Goal: Task Accomplishment & Management: Use online tool/utility

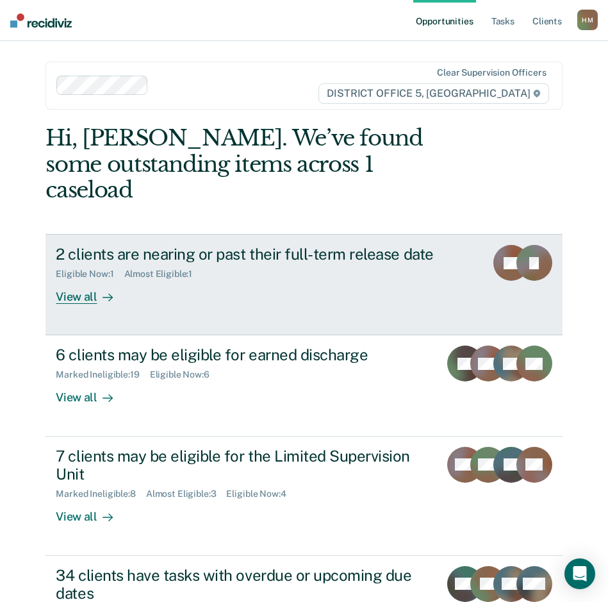
click at [163, 274] on div "2 clients are nearing or past their full-term release date Eligible Now : 1 Alm…" at bounding box center [281, 274] width 450 height 59
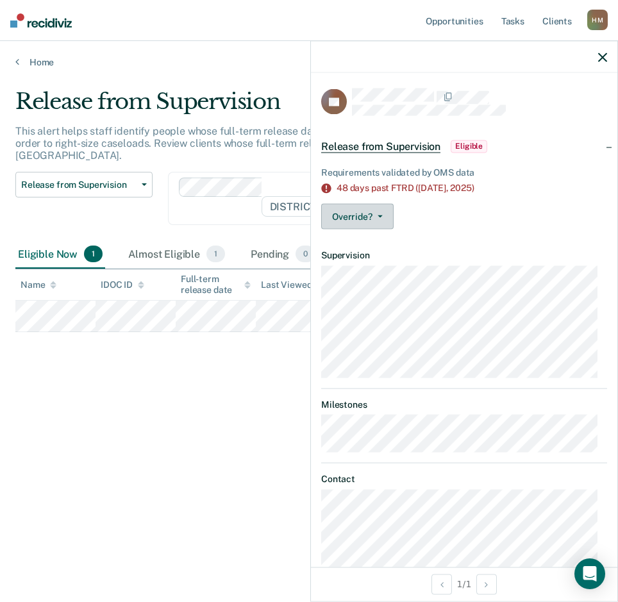
click at [383, 218] on button "Override?" at bounding box center [357, 217] width 72 height 26
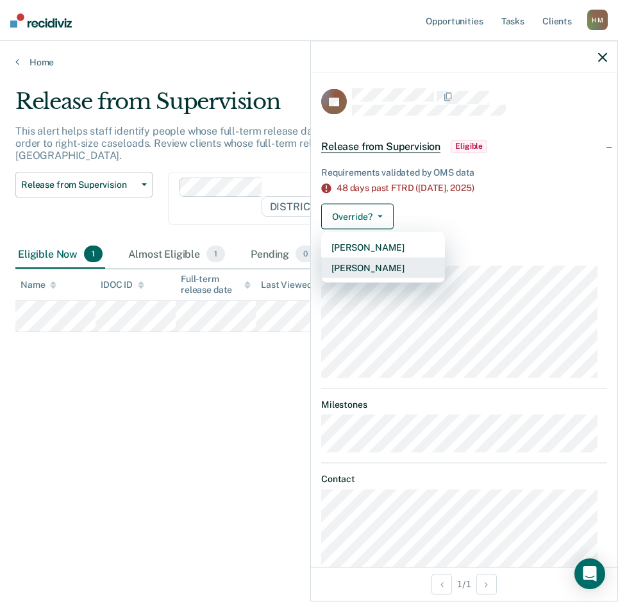
click at [388, 265] on button "[PERSON_NAME]" at bounding box center [383, 268] width 124 height 21
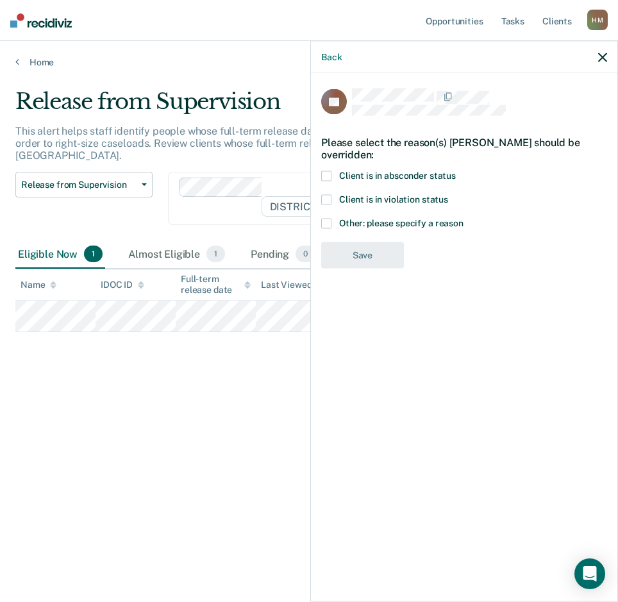
click at [324, 197] on span at bounding box center [326, 200] width 10 height 10
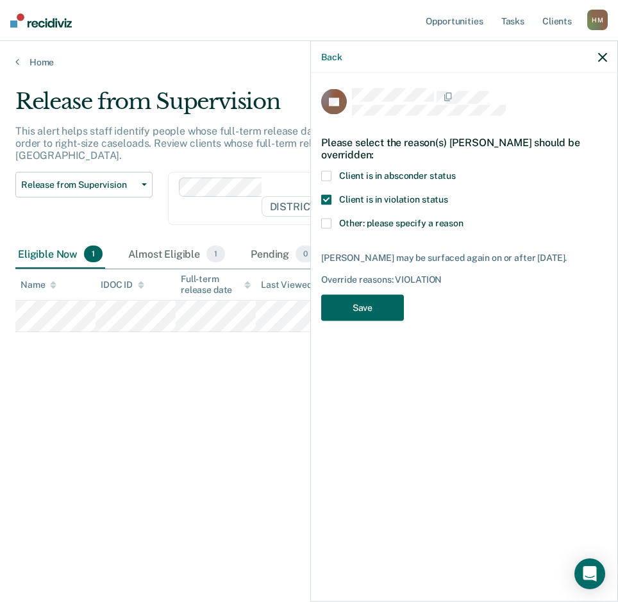
click at [370, 314] on button "Save" at bounding box center [362, 308] width 83 height 26
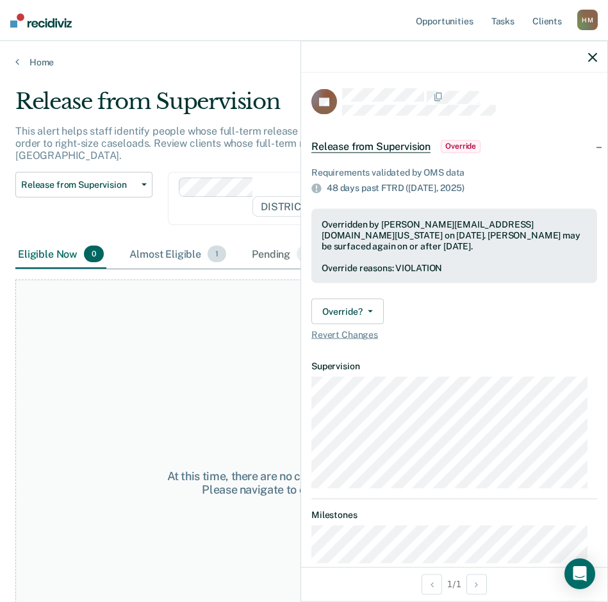
click at [169, 240] on div "Almost Eligible 1" at bounding box center [178, 254] width 102 height 28
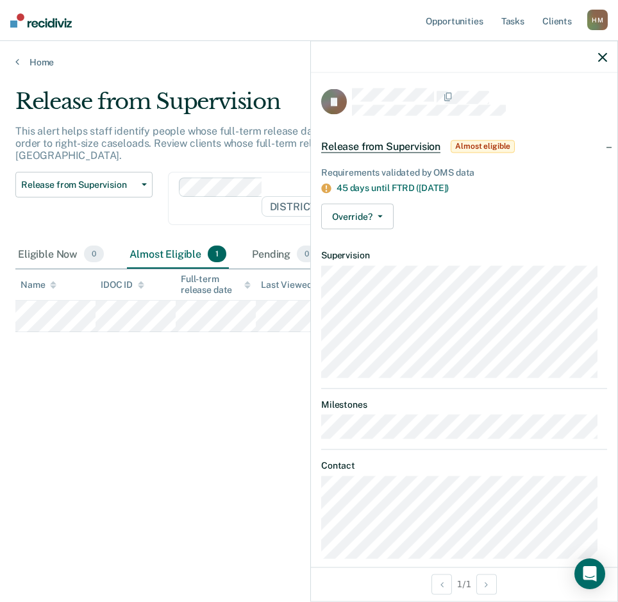
click at [175, 374] on div "Release from Supervision This alert helps staff identify people whose full-term…" at bounding box center [308, 296] width 587 height 417
click at [32, 62] on link "Home" at bounding box center [308, 62] width 587 height 12
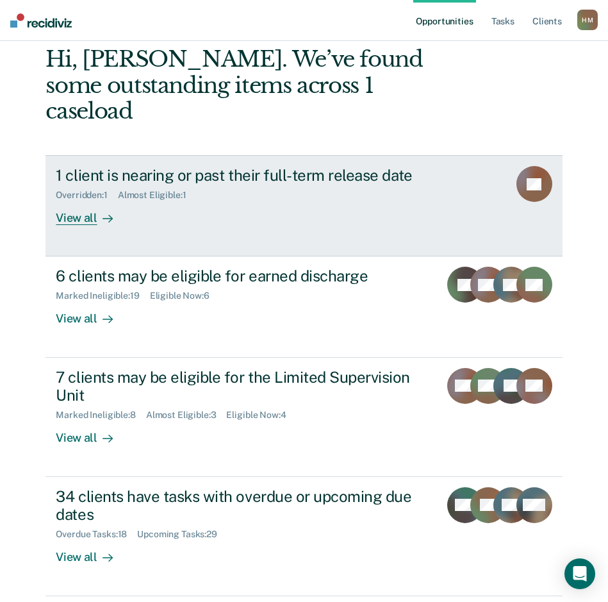
scroll to position [98, 0]
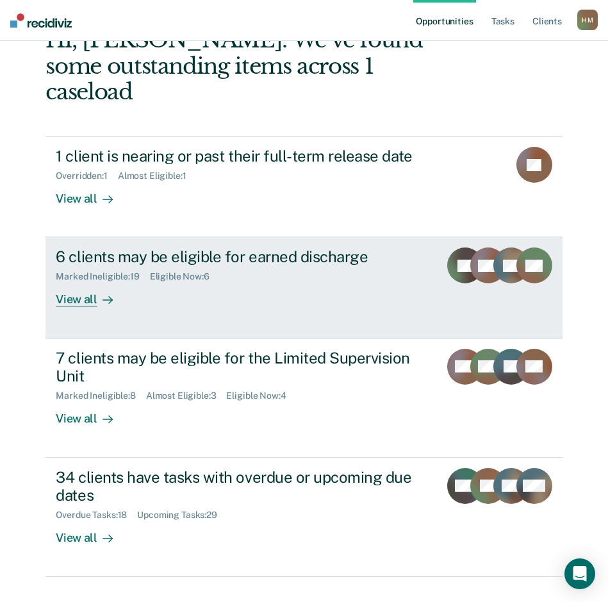
click at [240, 268] on div "6 clients may be eligible for earned discharge Marked Ineligible : 19 Eligible …" at bounding box center [258, 276] width 404 height 59
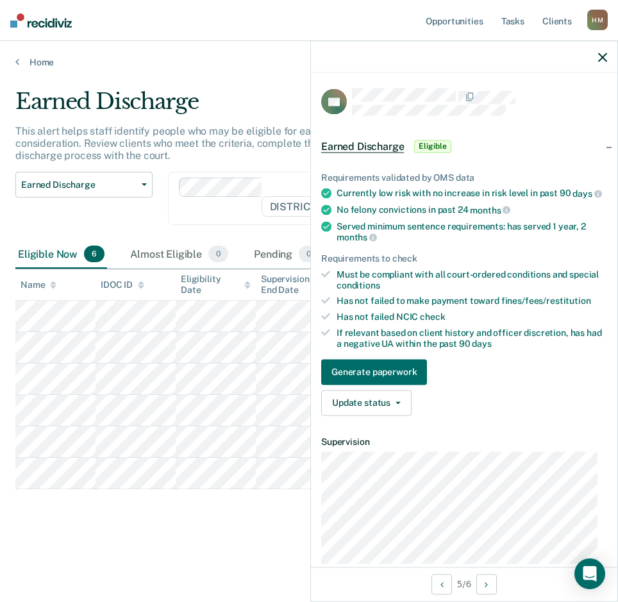
click at [195, 498] on div "Earned Discharge This alert helps staff identify people who may be eligible for…" at bounding box center [308, 296] width 587 height 417
click at [606, 55] on icon "button" at bounding box center [602, 57] width 9 height 9
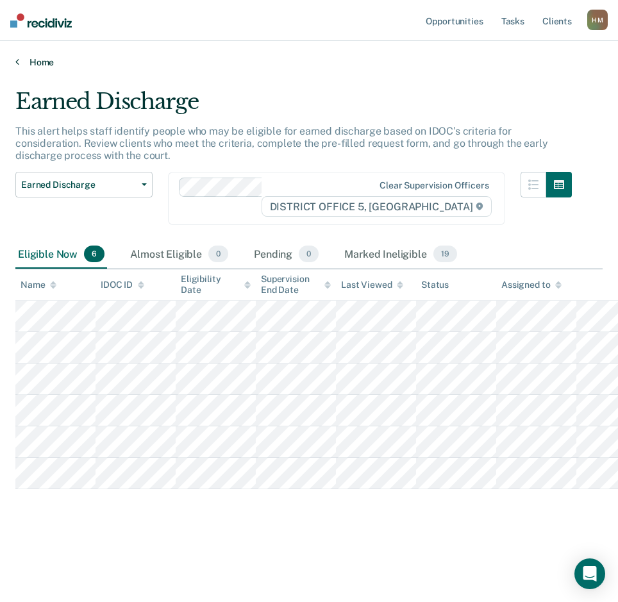
click at [29, 62] on link "Home" at bounding box center [308, 62] width 587 height 12
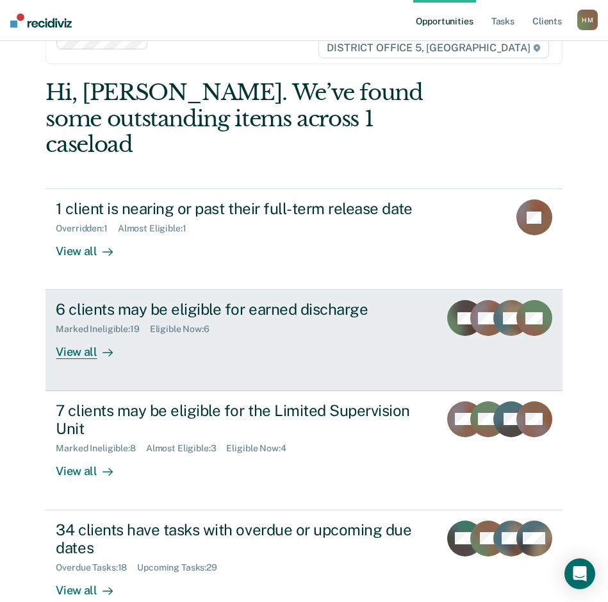
scroll to position [64, 0]
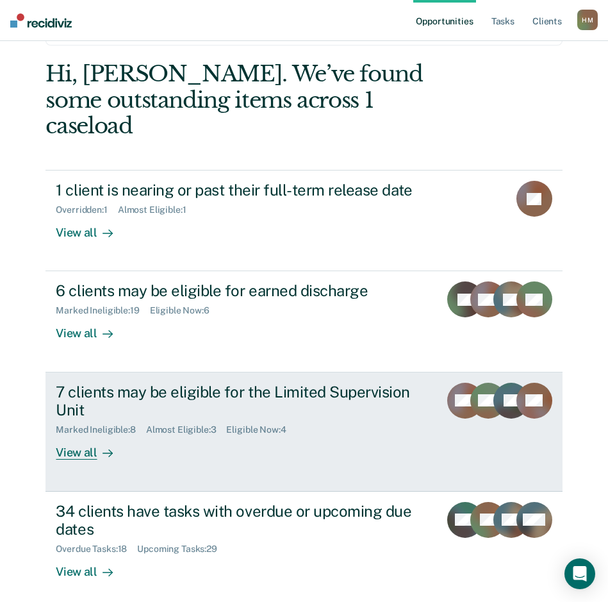
click at [76, 435] on div "View all" at bounding box center [92, 447] width 72 height 25
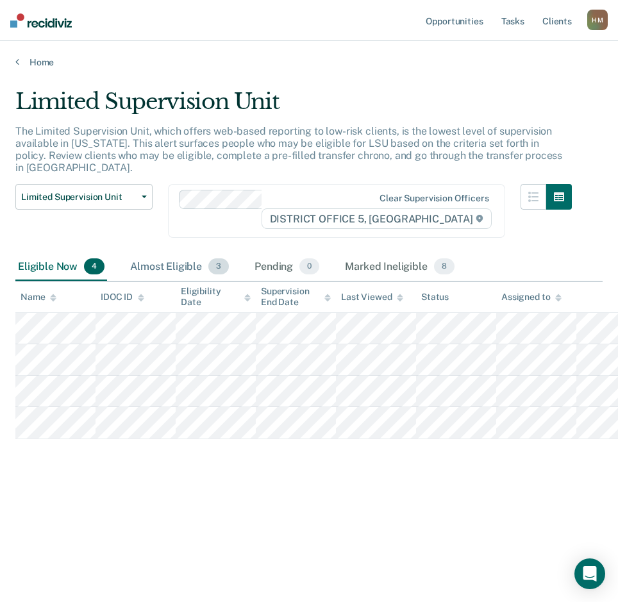
click at [147, 253] on div "Almost Eligible 3" at bounding box center [180, 267] width 104 height 28
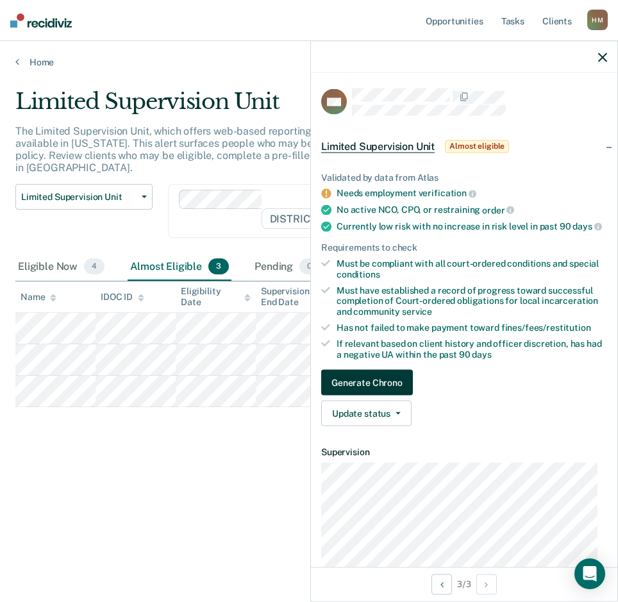
click at [348, 389] on button "Generate Chrono" at bounding box center [367, 383] width 92 height 26
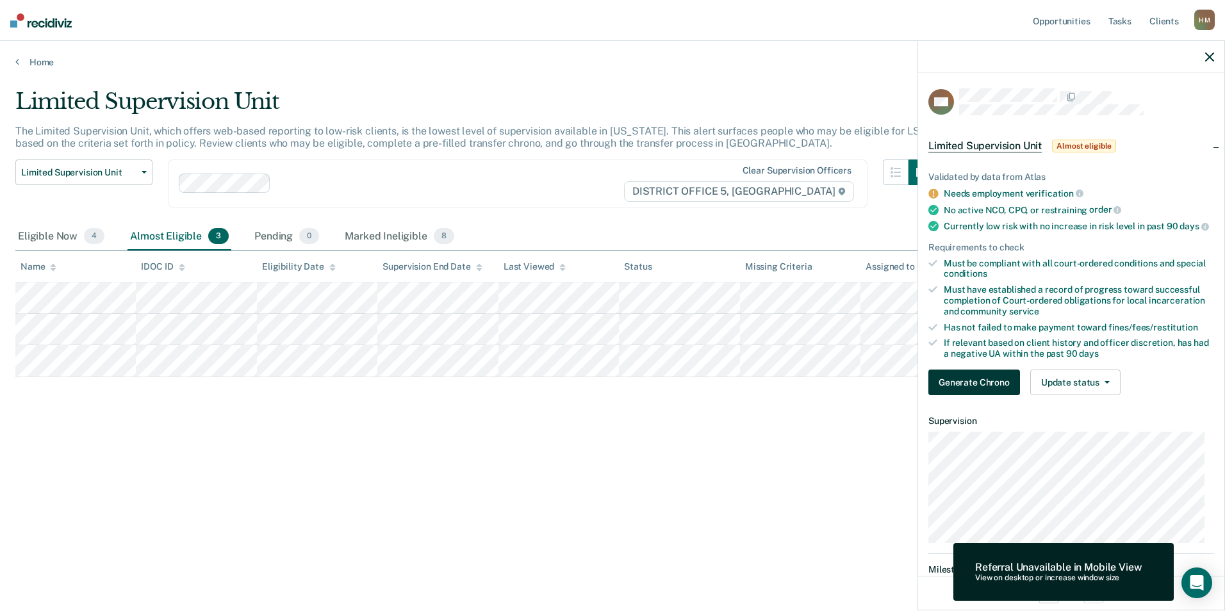
click at [617, 392] on button "Generate Chrono" at bounding box center [975, 383] width 92 height 26
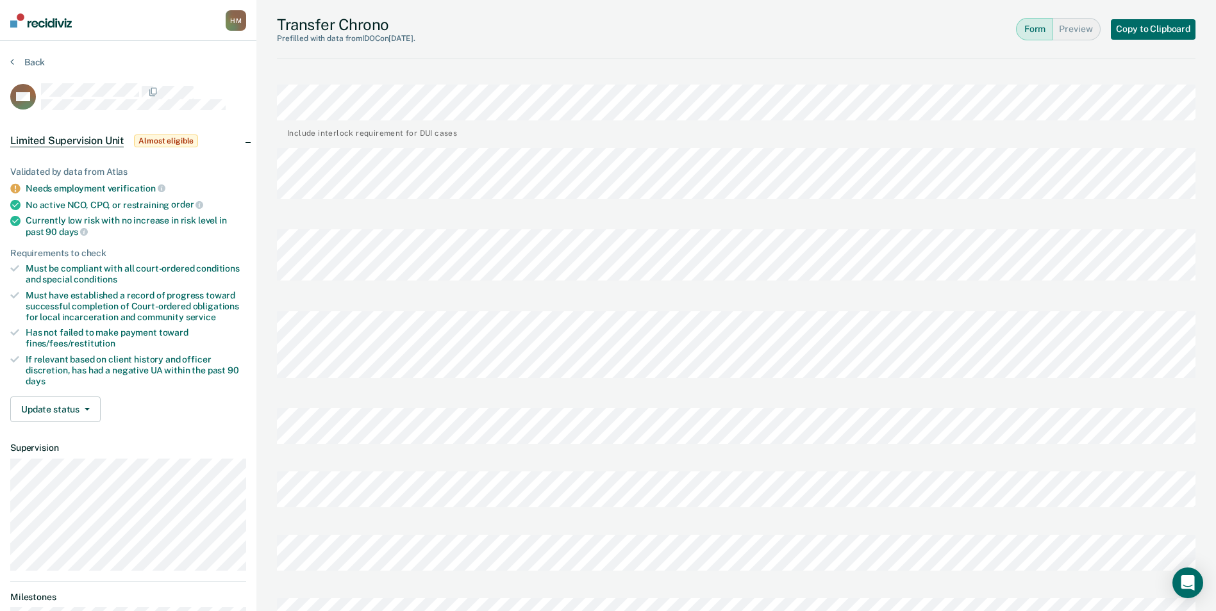
click at [617, 33] on button "Form" at bounding box center [1034, 29] width 37 height 22
click at [617, 31] on button "Preview" at bounding box center [1076, 29] width 48 height 22
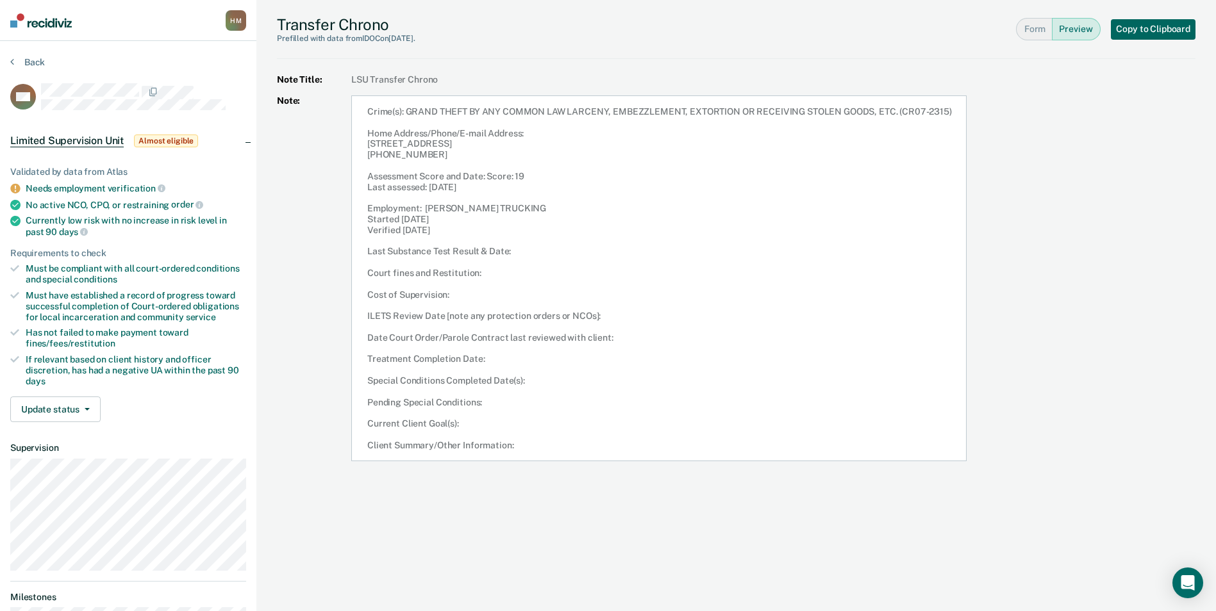
click at [617, 30] on button "Copy to Clipboard" at bounding box center [1153, 29] width 85 height 21
